Goal: Task Accomplishment & Management: Complete application form

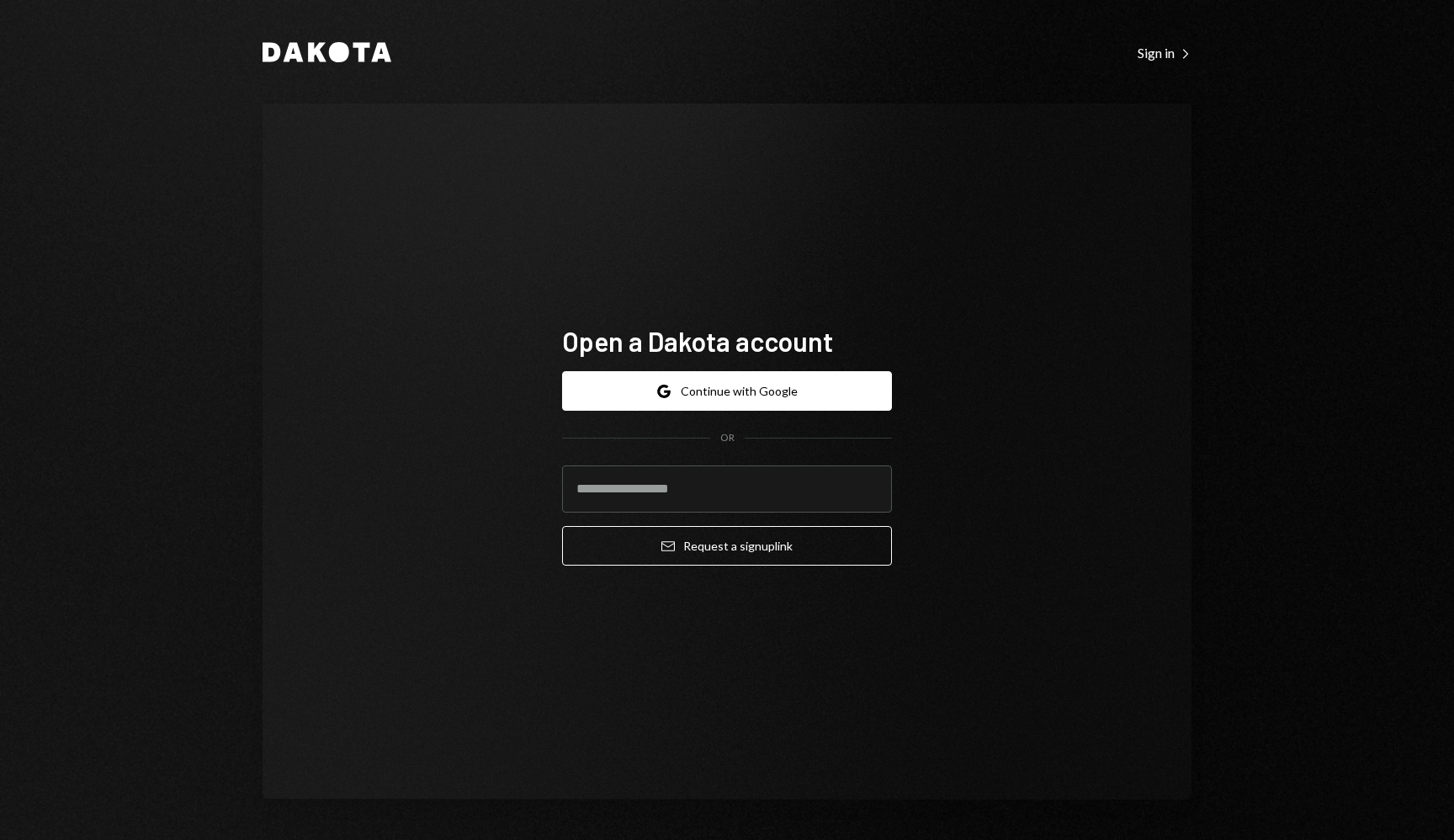
click at [906, 280] on div "Open a Dakota account Google Continue with Google OR Email Request a sign up li…" at bounding box center [727, 452] width 370 height 390
click at [774, 388] on button "Google Continue with Google" at bounding box center [727, 391] width 330 height 40
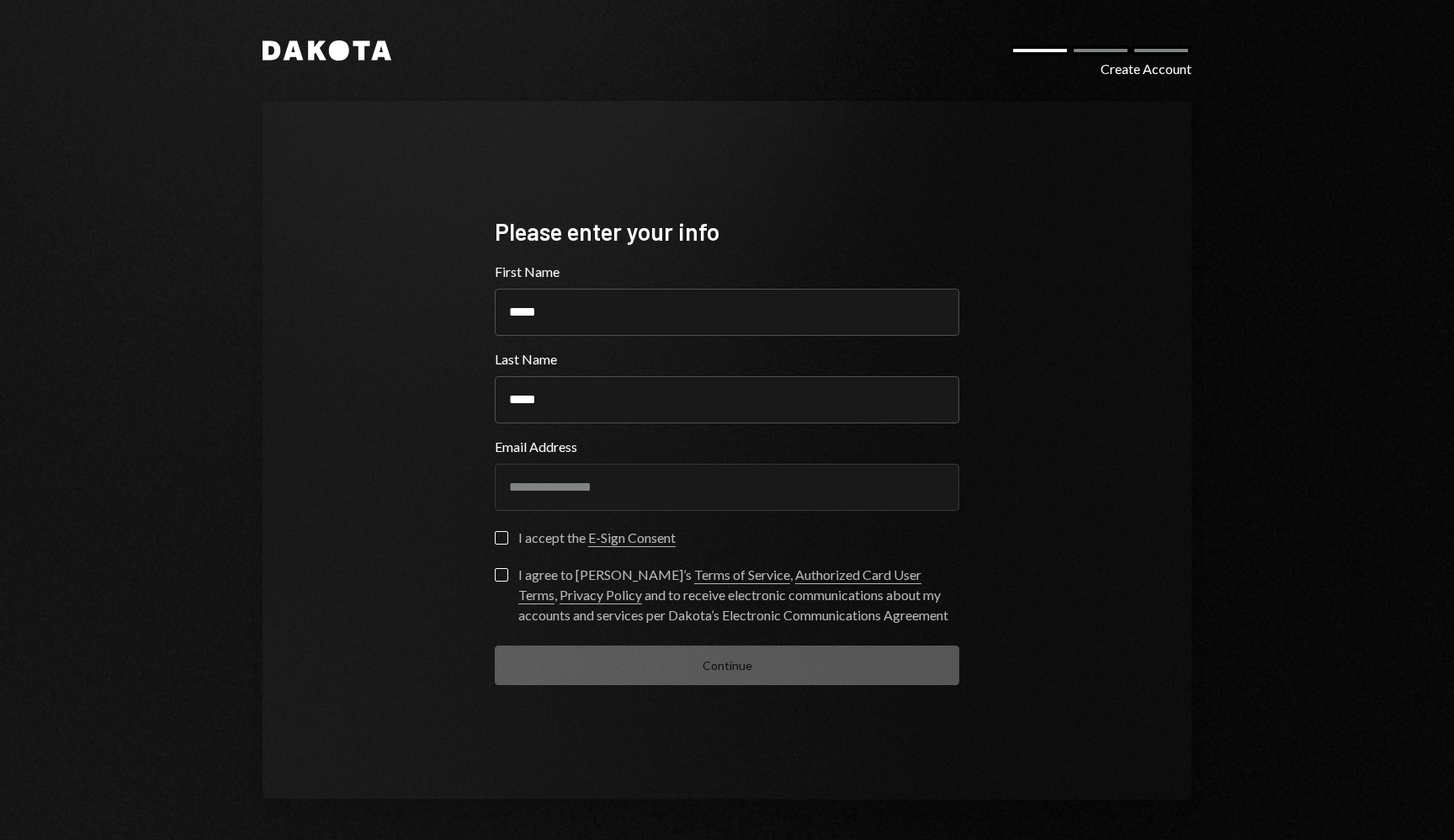
click at [504, 539] on button "I accept the E-Sign Consent" at bounding box center [501, 538] width 13 height 13
drag, startPoint x: 506, startPoint y: 574, endPoint x: 513, endPoint y: 583, distance: 11.4
click at [505, 574] on button "I agree to Dakota’s Terms of Service , Authorized Card User Terms , Privacy Pol…" at bounding box center [501, 574] width 13 height 13
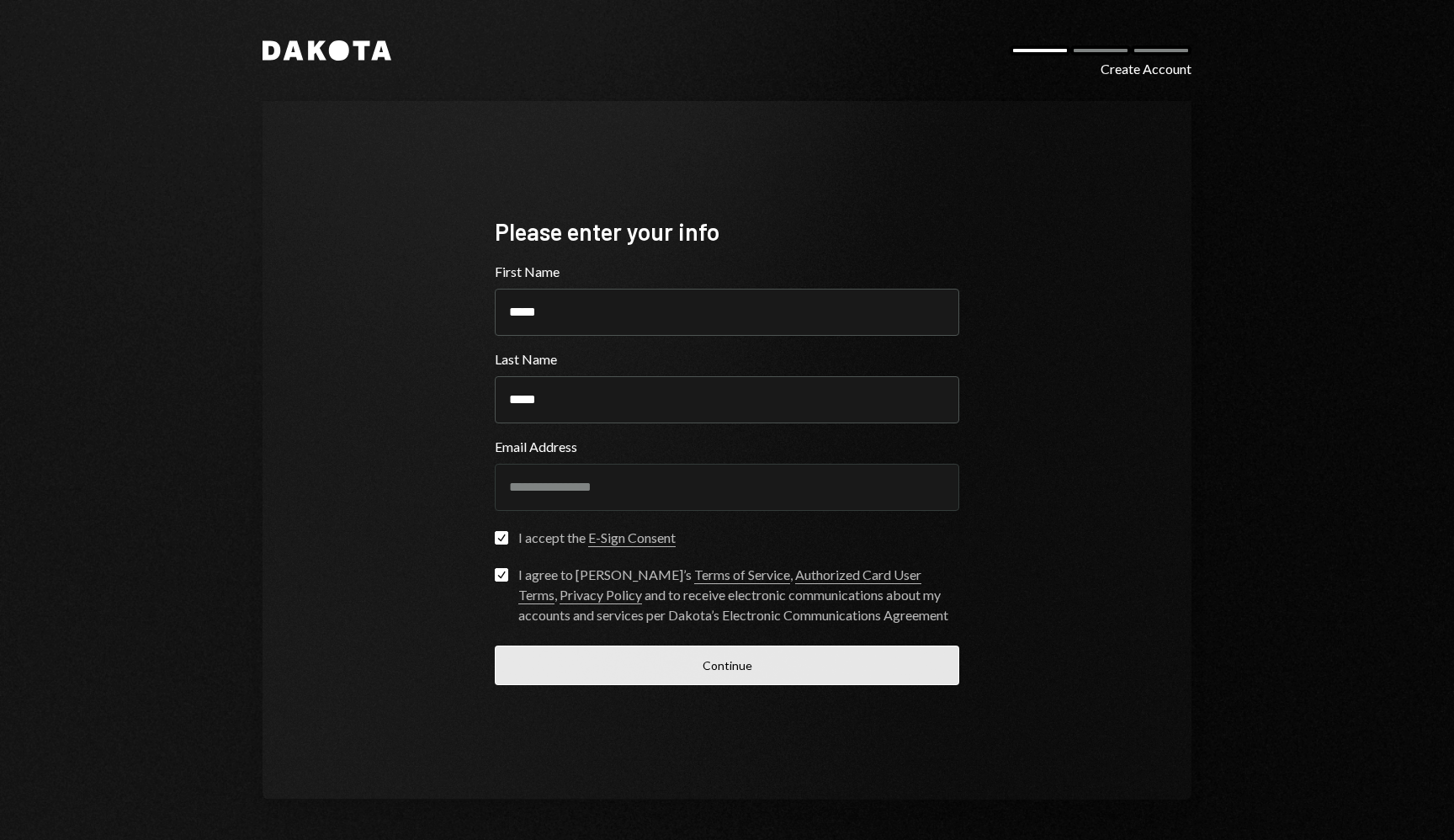
click at [706, 664] on button "Continue" at bounding box center [726, 665] width 464 height 40
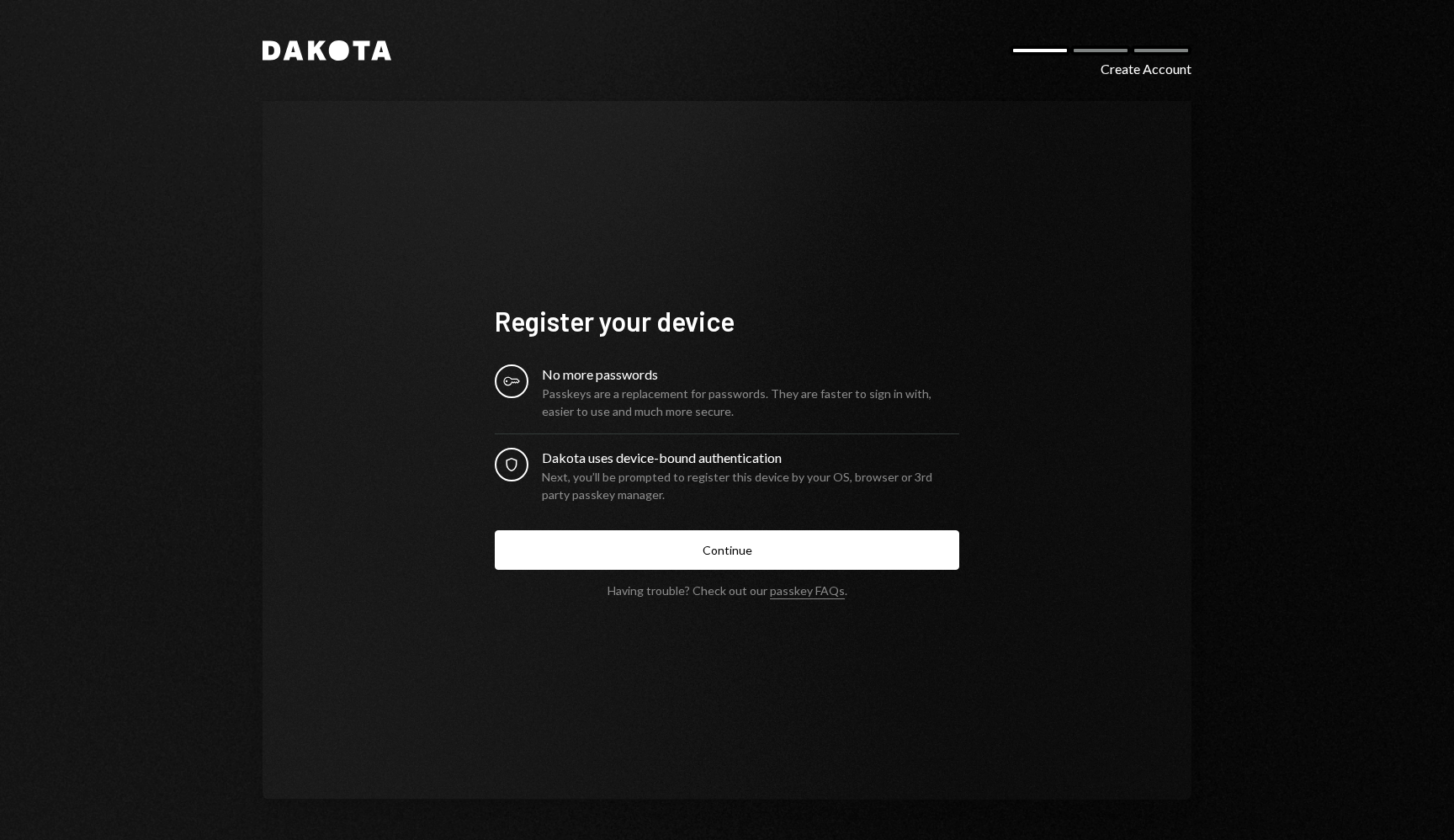
click at [1089, 469] on div "Register your device Key No more passwords Passkeys are a replacement for passw…" at bounding box center [727, 450] width 929 height 699
click at [647, 563] on button "Continue" at bounding box center [726, 550] width 464 height 40
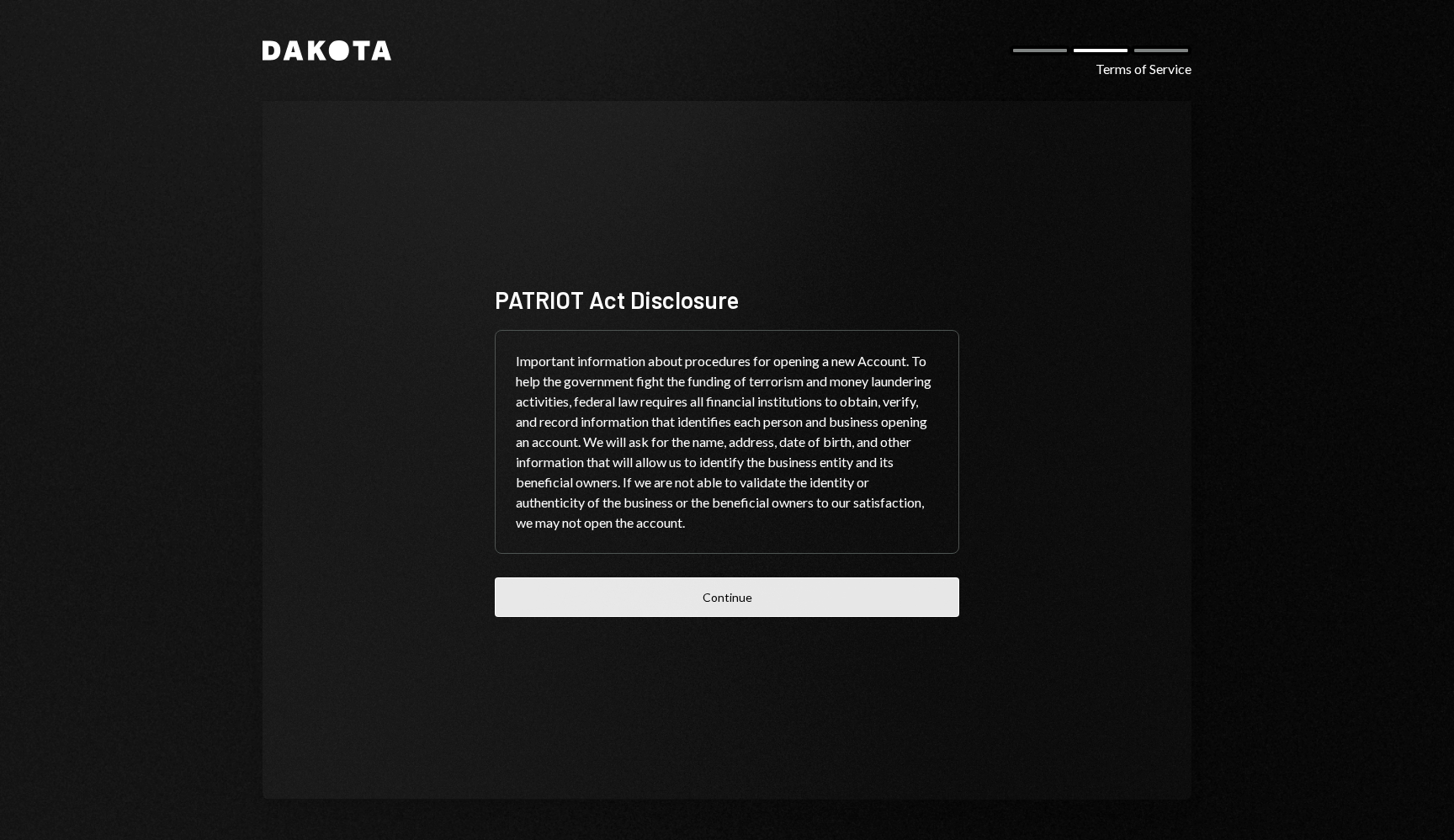
click at [761, 605] on button "Continue" at bounding box center [726, 597] width 464 height 40
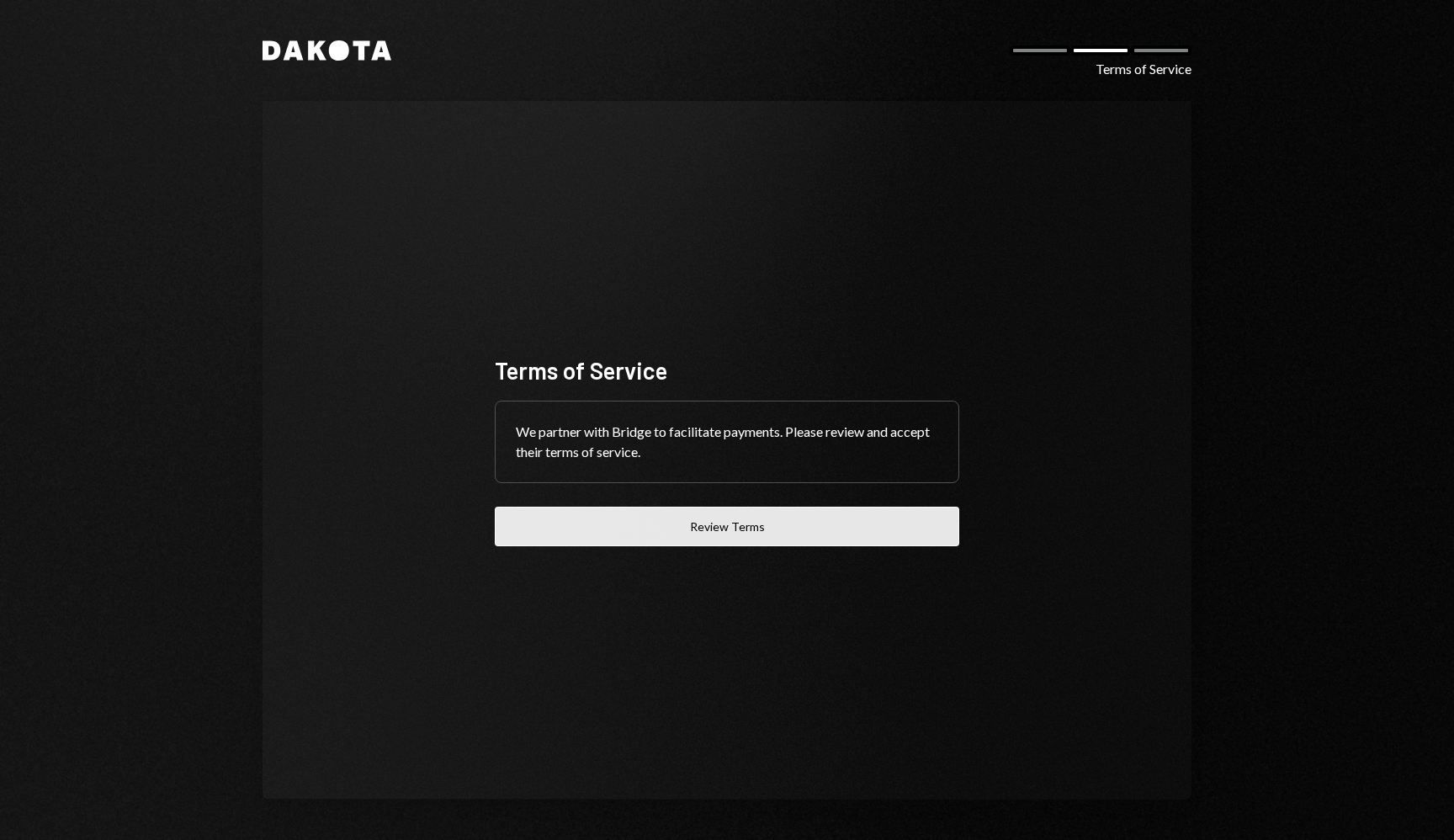
click at [771, 530] on button "Review Terms" at bounding box center [726, 526] width 464 height 40
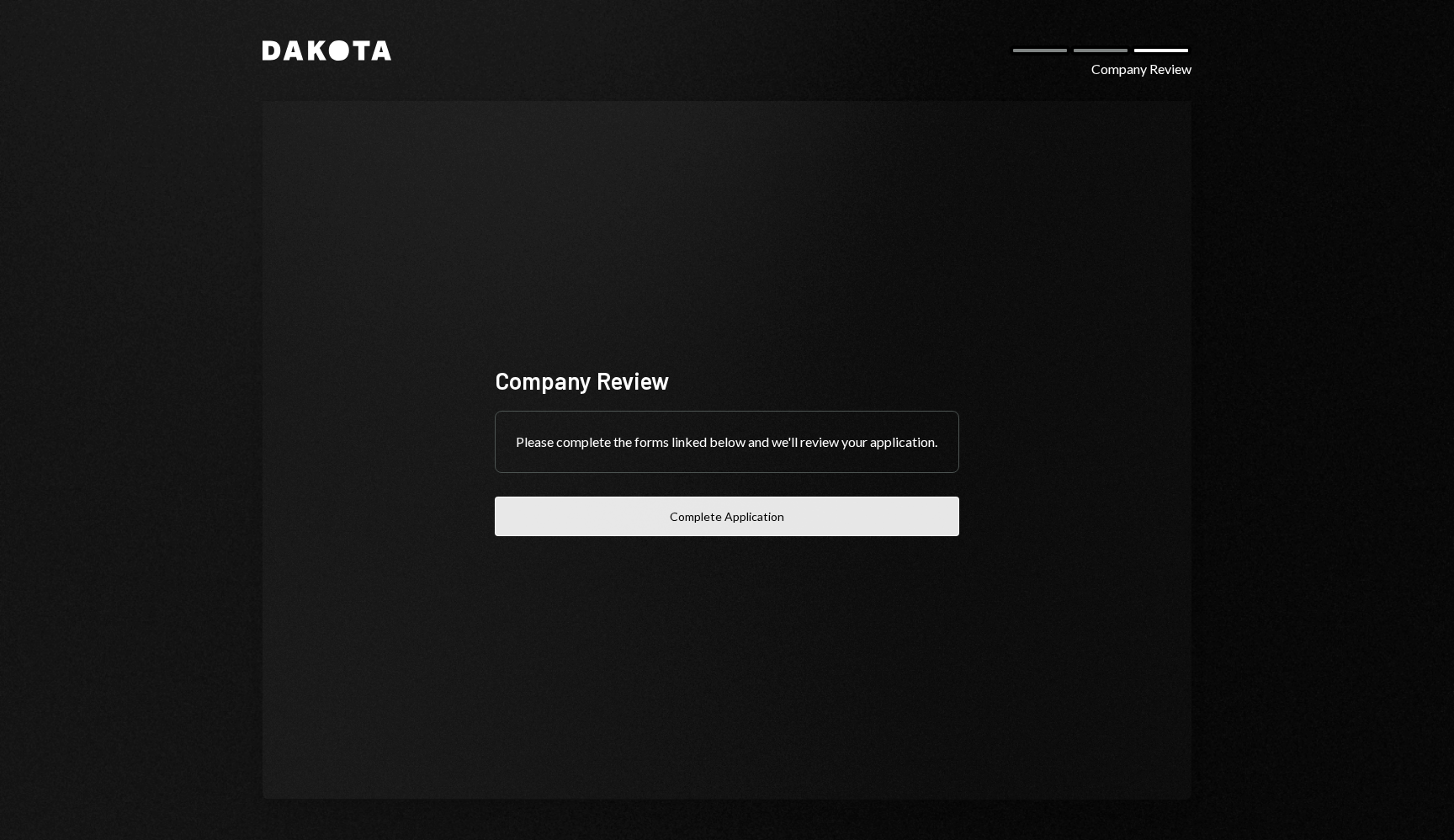
click at [816, 536] on button "Complete Application" at bounding box center [726, 516] width 464 height 40
